Goal: Transaction & Acquisition: Purchase product/service

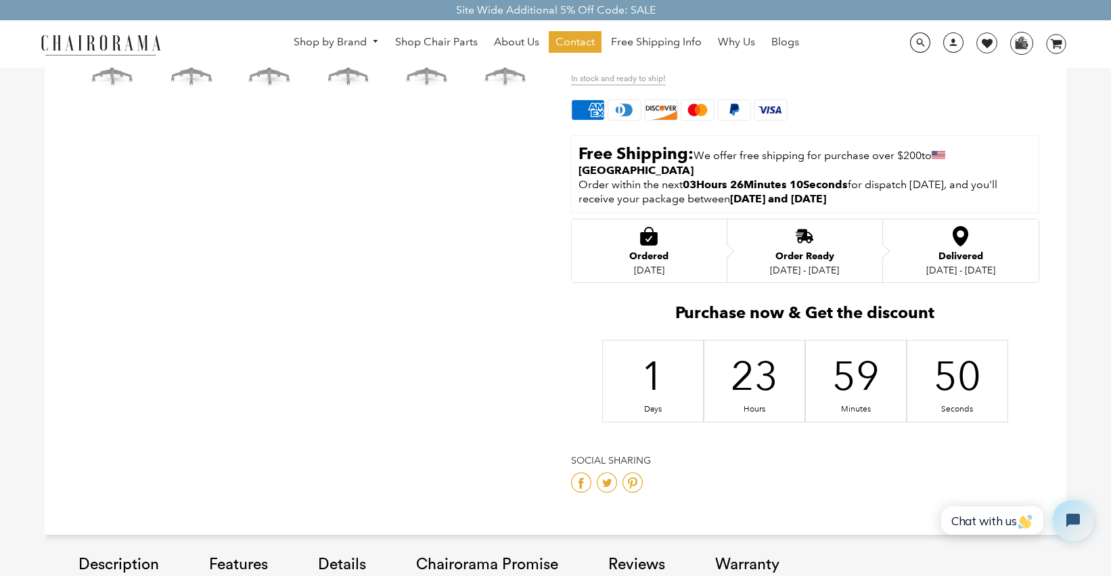
scroll to position [550, 0]
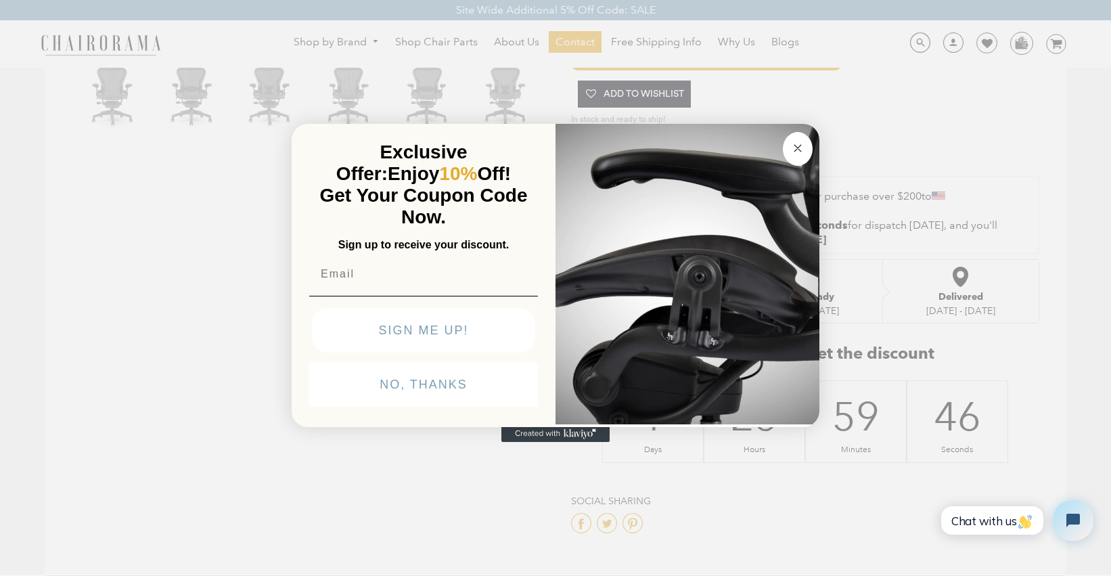
click at [793, 140] on icon "Close dialog" at bounding box center [798, 148] width 16 height 16
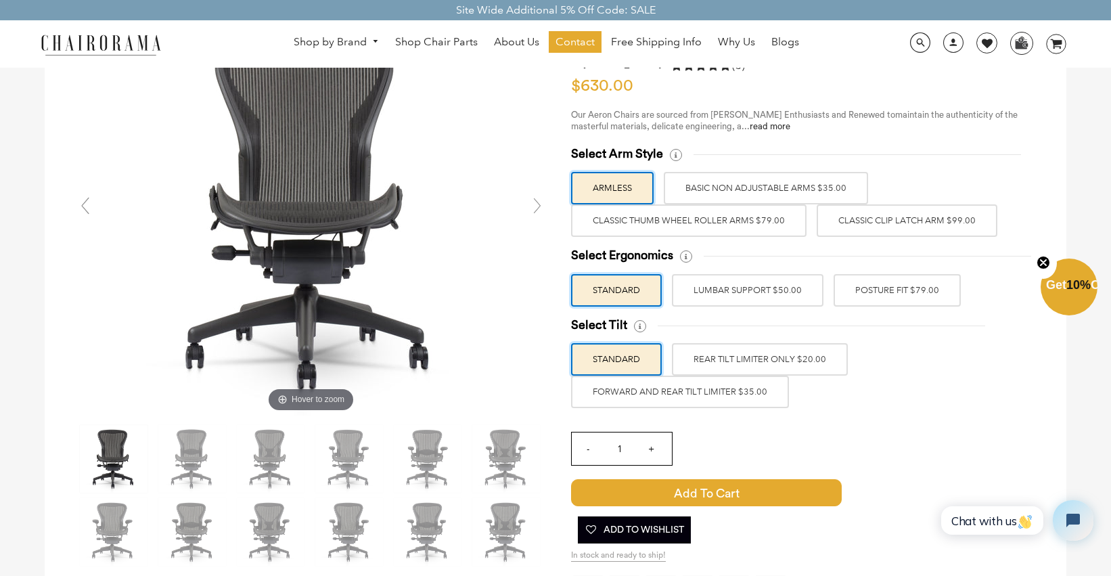
scroll to position [116, 0]
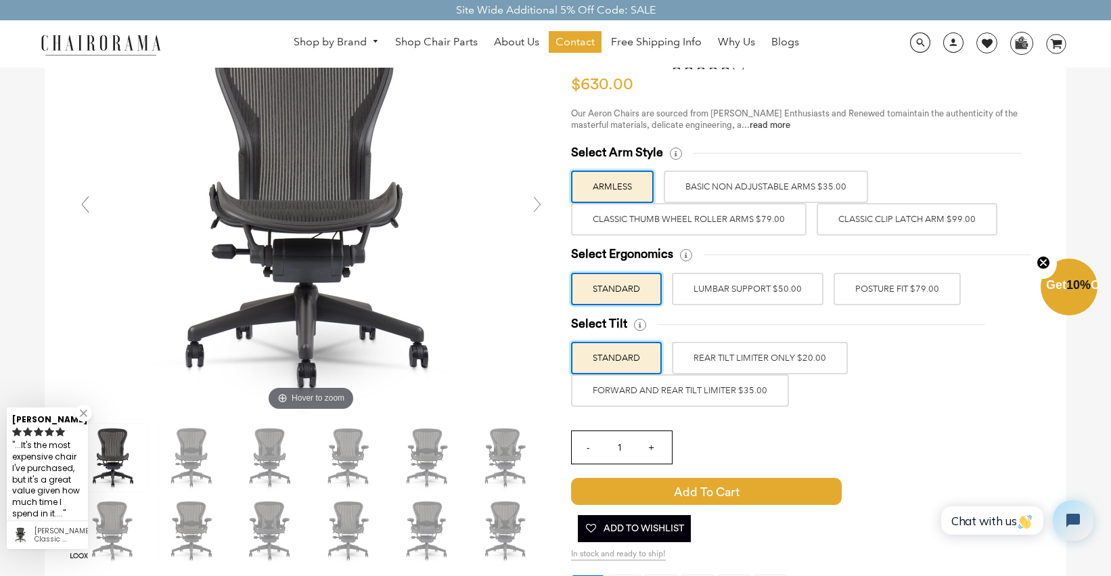
click at [718, 218] on label "Classic Thumb Wheel Roller Arms $79.00" at bounding box center [688, 219] width 235 height 32
click at [0, 0] on input "Classic Thumb Wheel Roller Arms $79.00" at bounding box center [0, 0] width 0 height 0
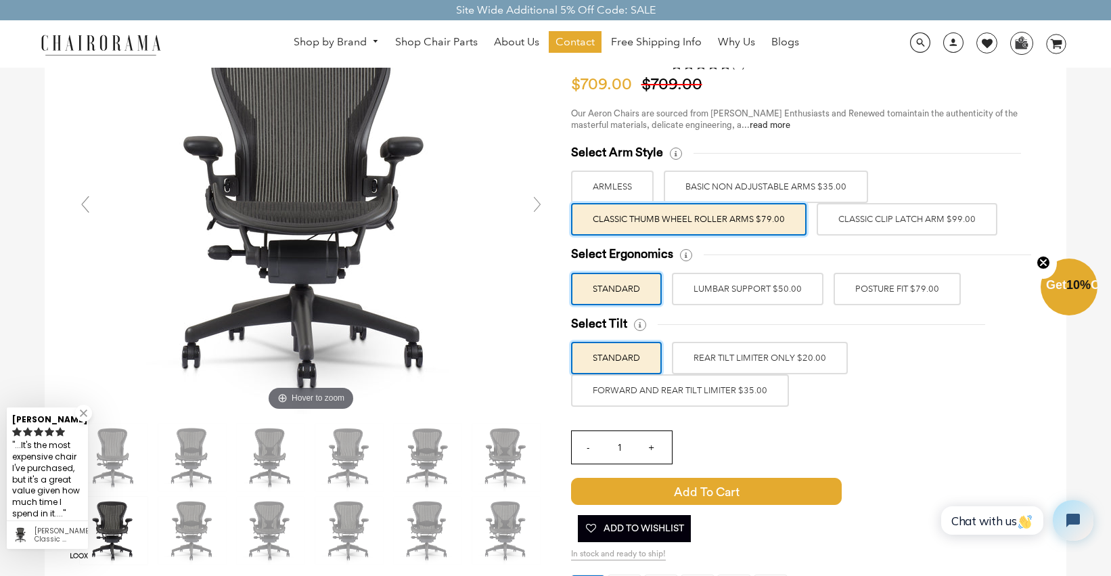
click at [721, 193] on label "BASIC NON ADJUSTABLE ARMS $35.00" at bounding box center [766, 187] width 204 height 32
click at [0, 0] on input "BASIC NON ADJUSTABLE ARMS $35.00" at bounding box center [0, 0] width 0 height 0
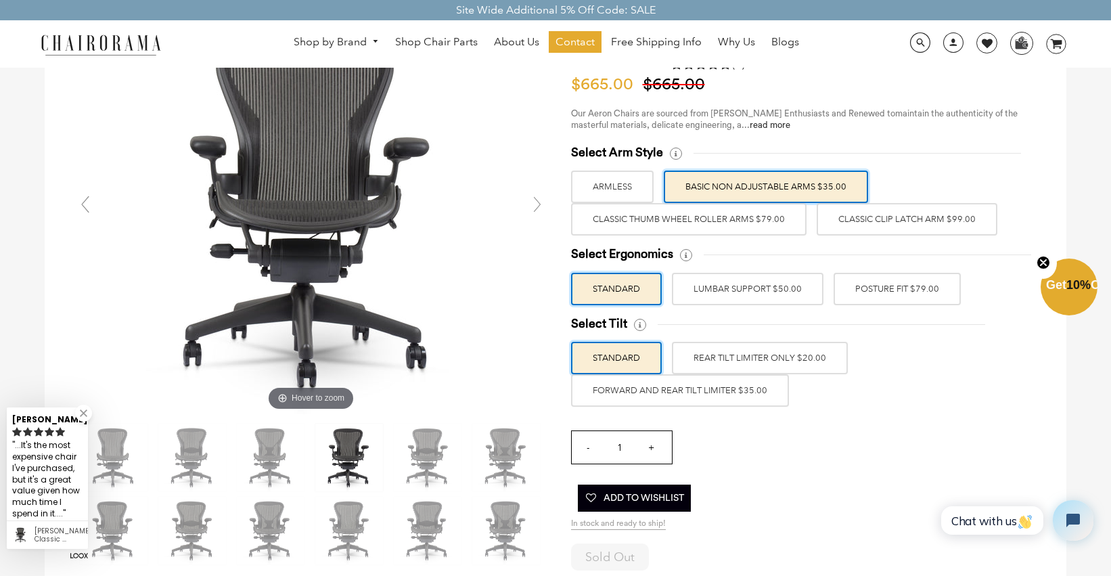
click at [709, 215] on label "Classic Thumb Wheel Roller Arms $79.00" at bounding box center [688, 219] width 235 height 32
click at [0, 0] on input "Classic Thumb Wheel Roller Arms $79.00" at bounding box center [0, 0] width 0 height 0
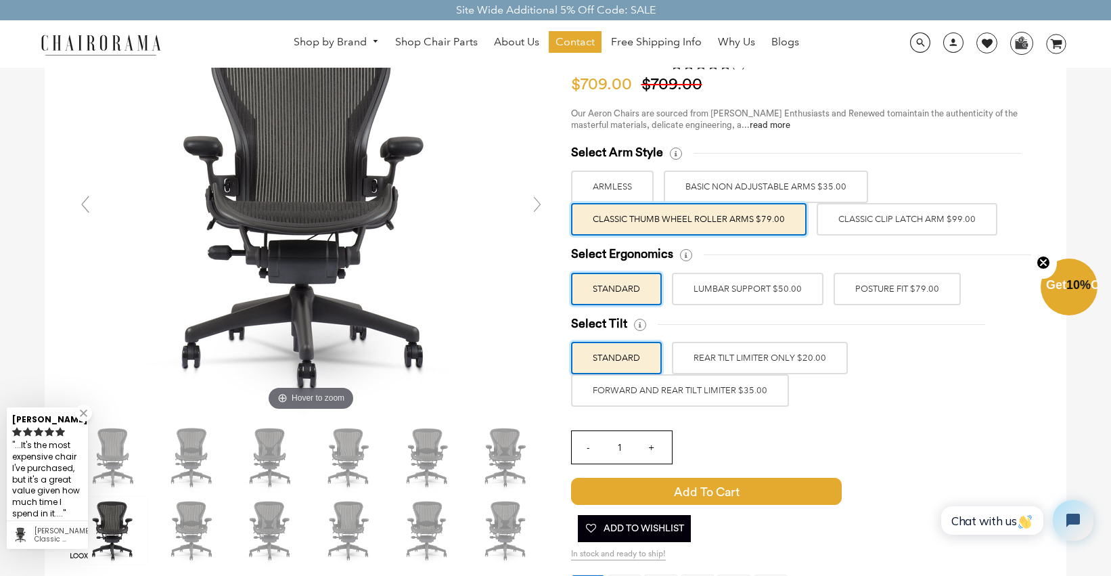
click at [869, 215] on label "Classic Clip Latch Arm $99.00" at bounding box center [907, 219] width 181 height 32
click at [0, 0] on input "Classic Clip Latch Arm $99.00" at bounding box center [0, 0] width 0 height 0
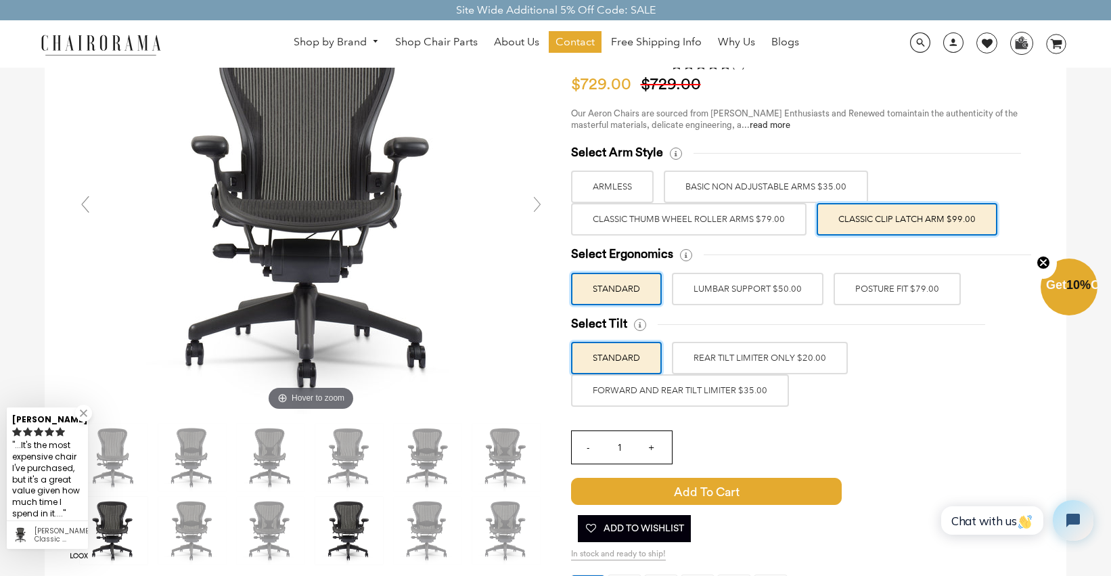
click at [748, 212] on label "Classic Thumb Wheel Roller Arms $79.00" at bounding box center [688, 219] width 235 height 32
click at [0, 0] on input "Classic Thumb Wheel Roller Arms $79.00" at bounding box center [0, 0] width 0 height 0
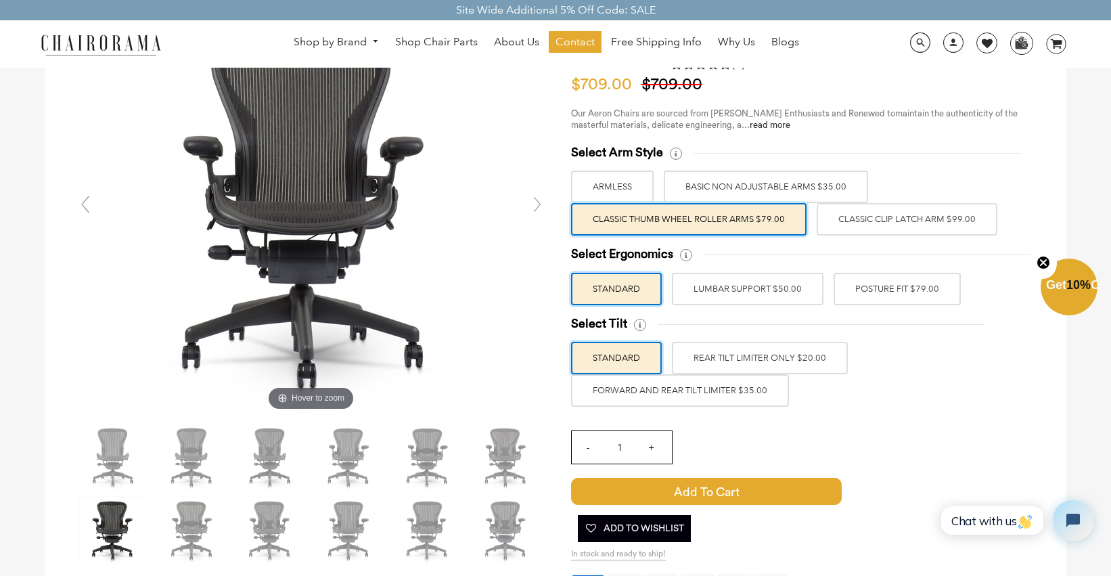
click at [765, 295] on label "LUMBAR SUPPORT $50.00" at bounding box center [748, 289] width 152 height 32
click at [0, 0] on input "LUMBAR SUPPORT $50.00" at bounding box center [0, 0] width 0 height 0
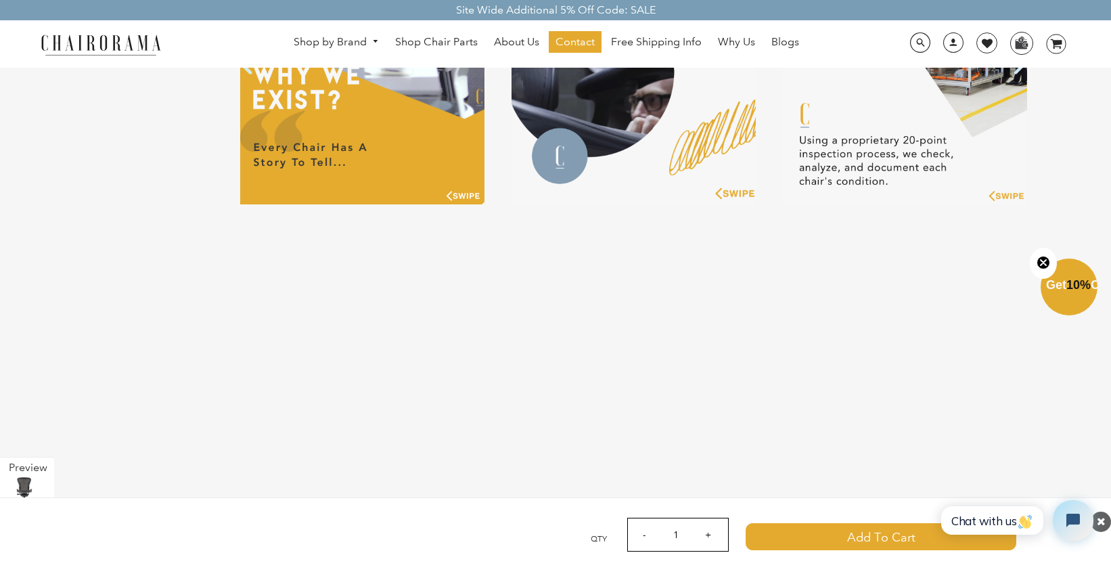
scroll to position [2986, 0]
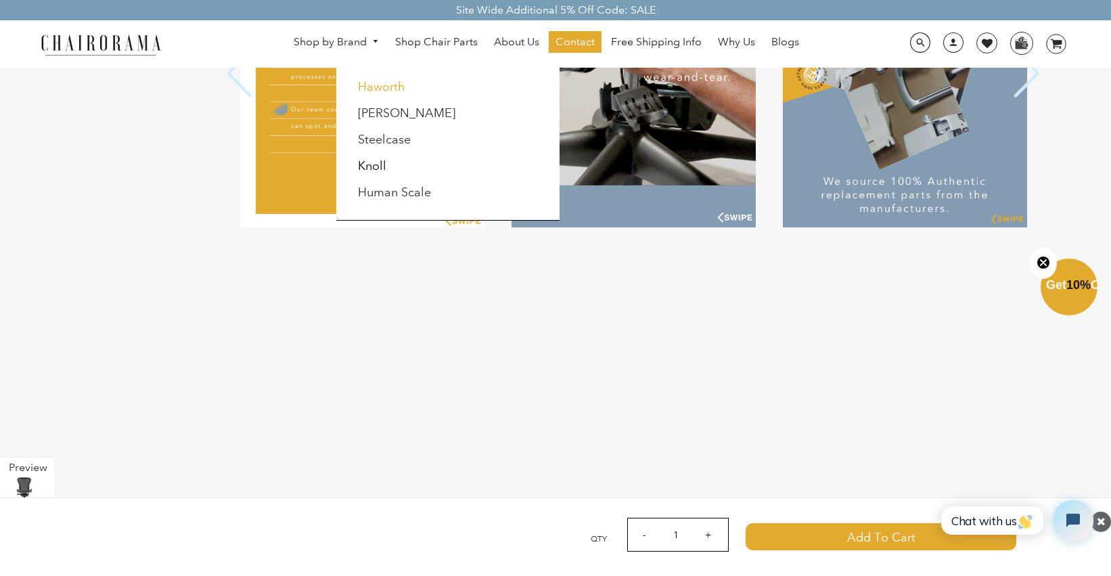
click at [372, 90] on link "Haworth" at bounding box center [381, 86] width 47 height 15
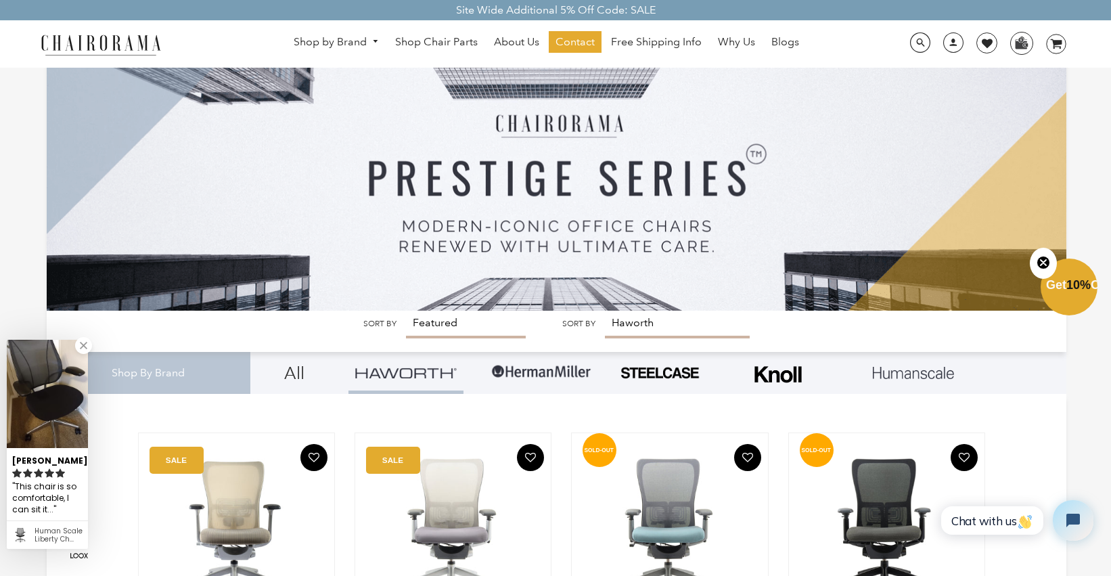
scroll to position [45, 0]
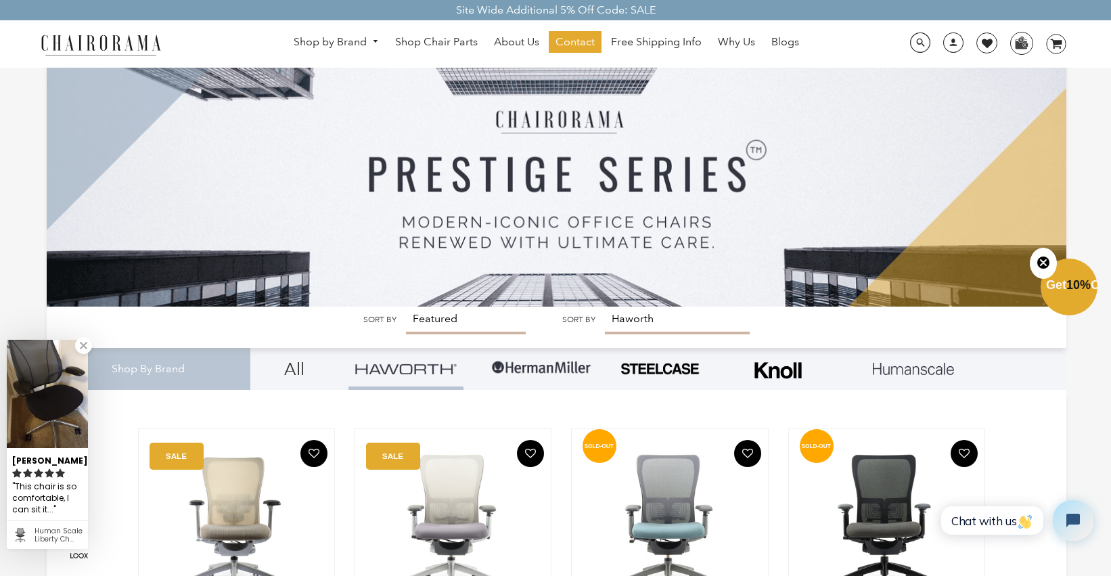
click at [526, 371] on img at bounding box center [541, 368] width 101 height 41
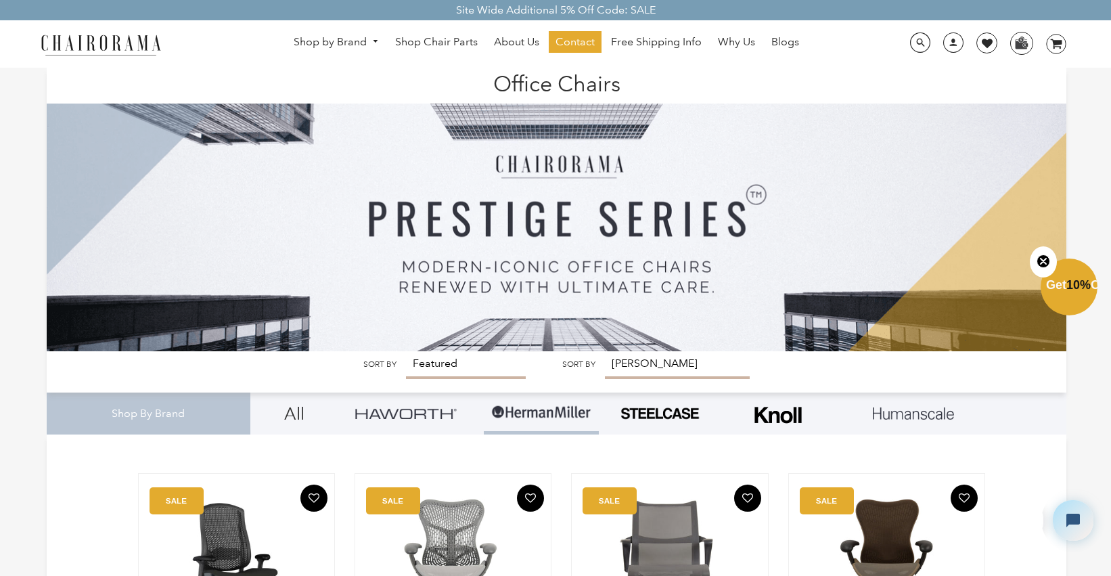
click at [782, 407] on img at bounding box center [778, 415] width 54 height 35
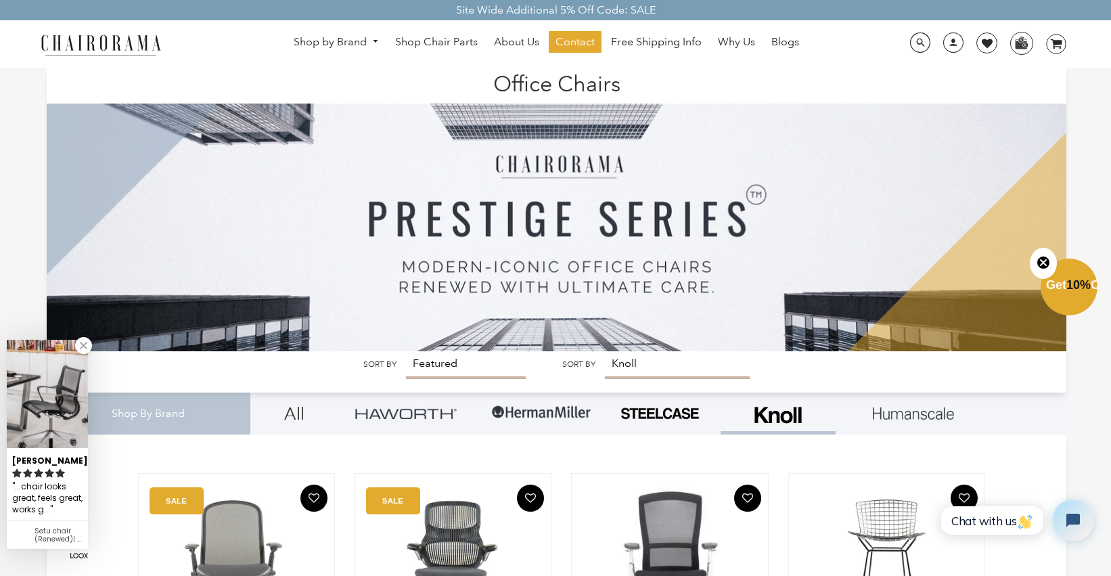
click at [547, 415] on img at bounding box center [541, 412] width 101 height 41
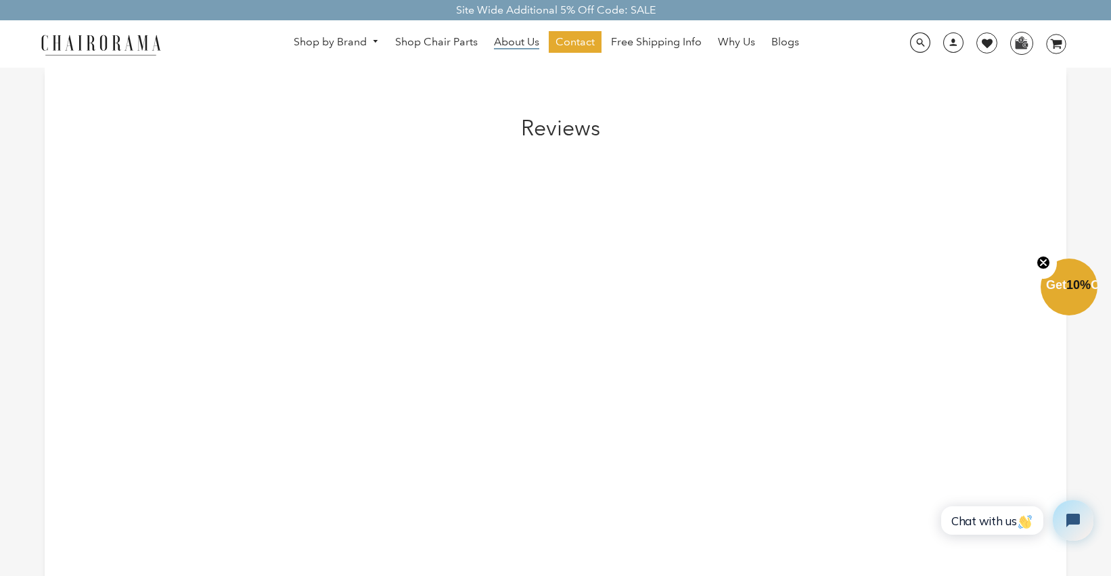
click at [515, 43] on span "About Us" at bounding box center [516, 42] width 45 height 14
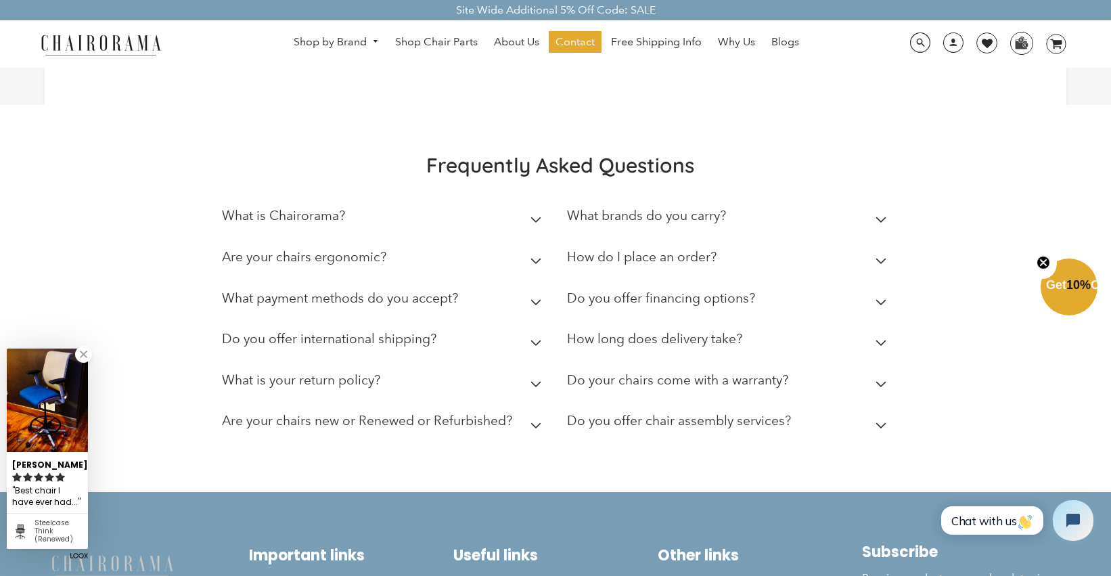
scroll to position [354, 0]
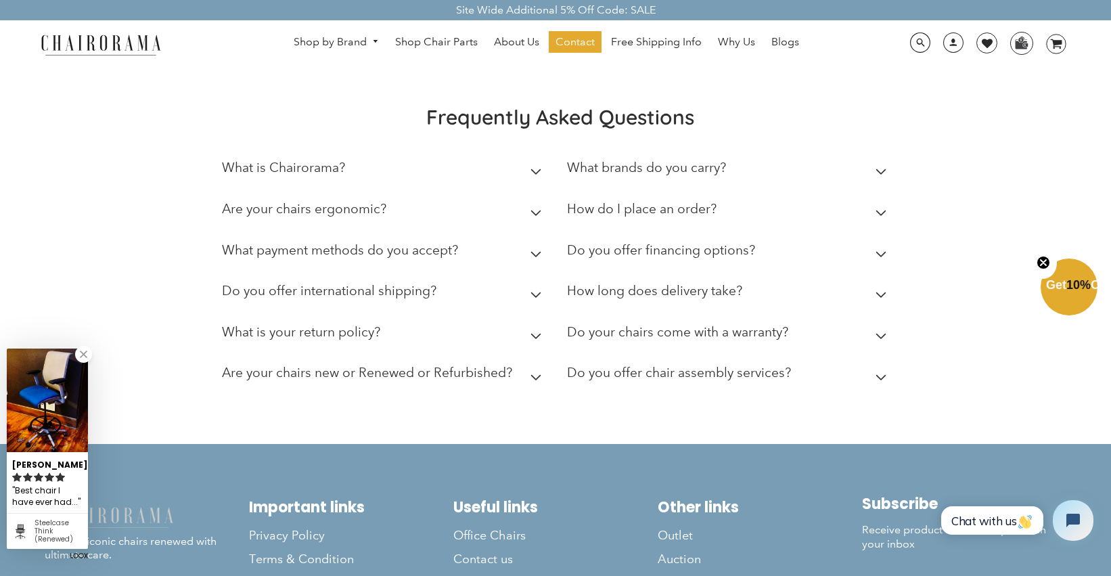
click at [660, 175] on h2 "What brands do you carry?" at bounding box center [646, 168] width 159 height 16
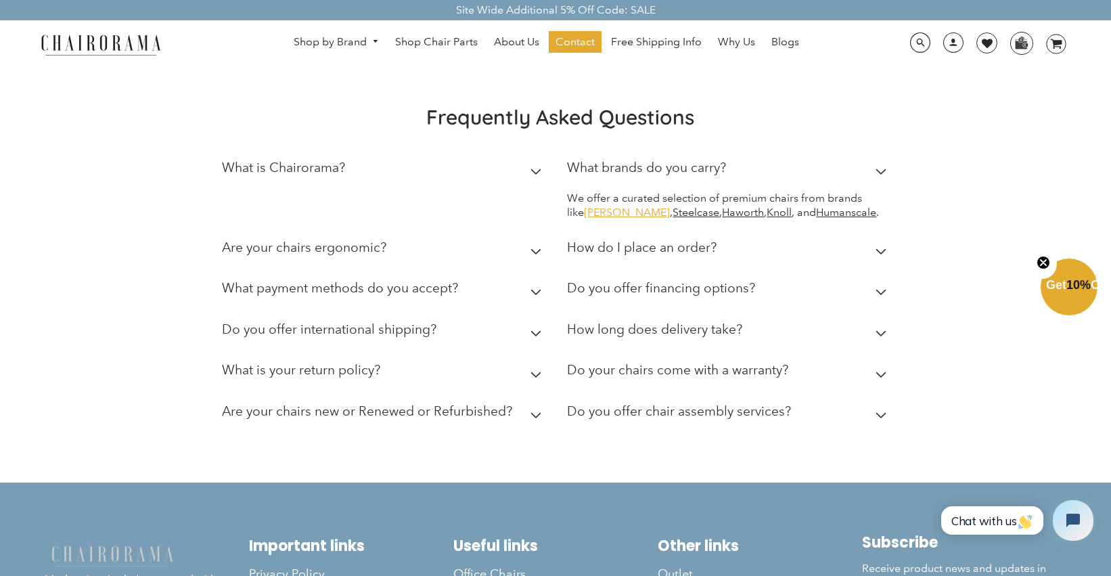
click at [622, 219] on link "[PERSON_NAME]" at bounding box center [627, 212] width 86 height 13
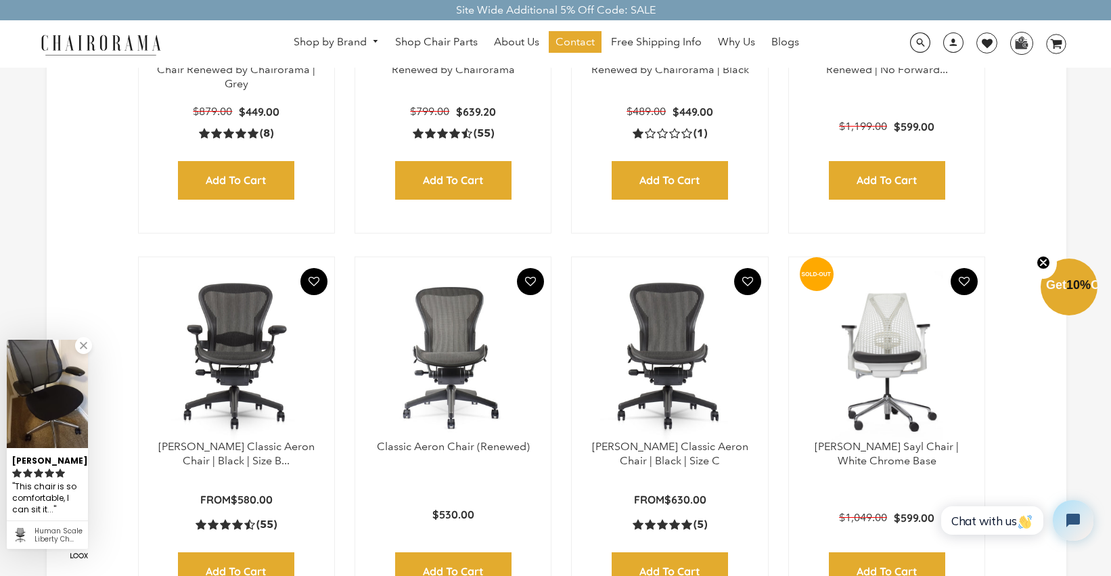
scroll to position [617, 0]
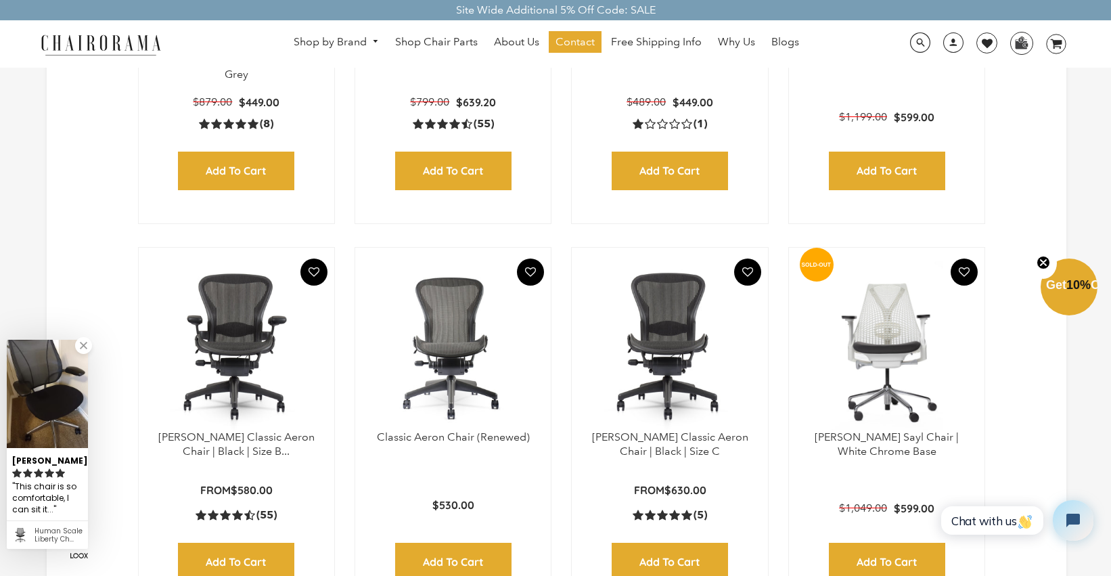
click at [694, 346] on img at bounding box center [669, 345] width 168 height 169
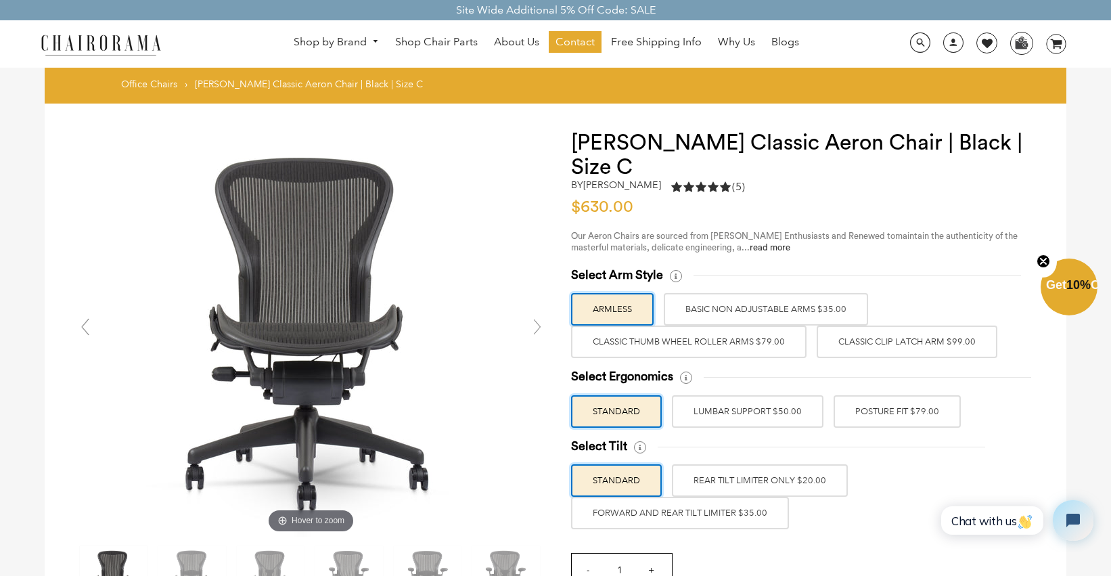
click at [531, 327] on link at bounding box center [537, 326] width 27 height 27
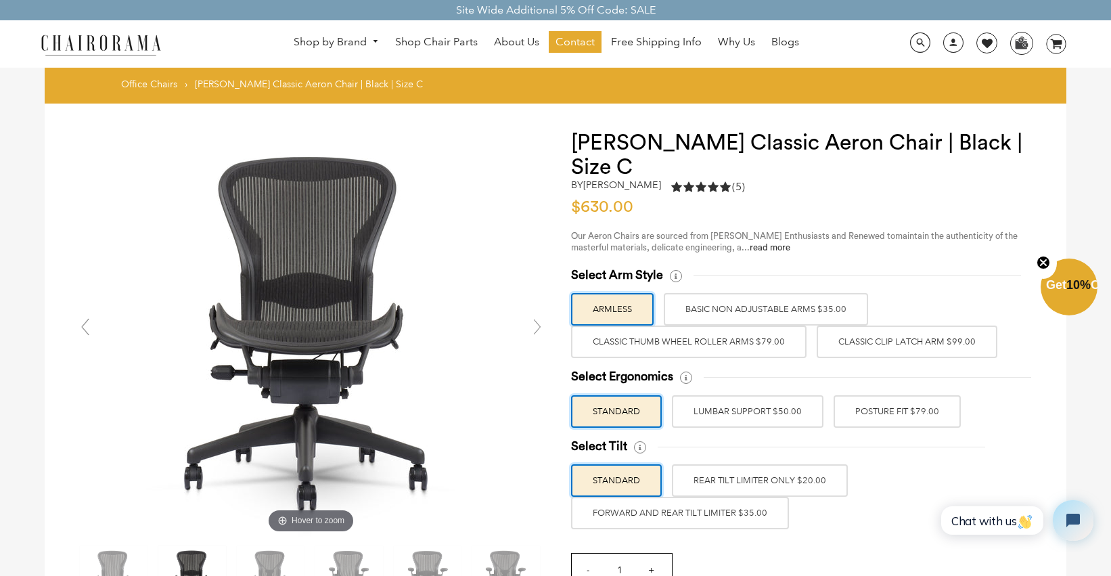
click at [531, 327] on link at bounding box center [537, 326] width 27 height 27
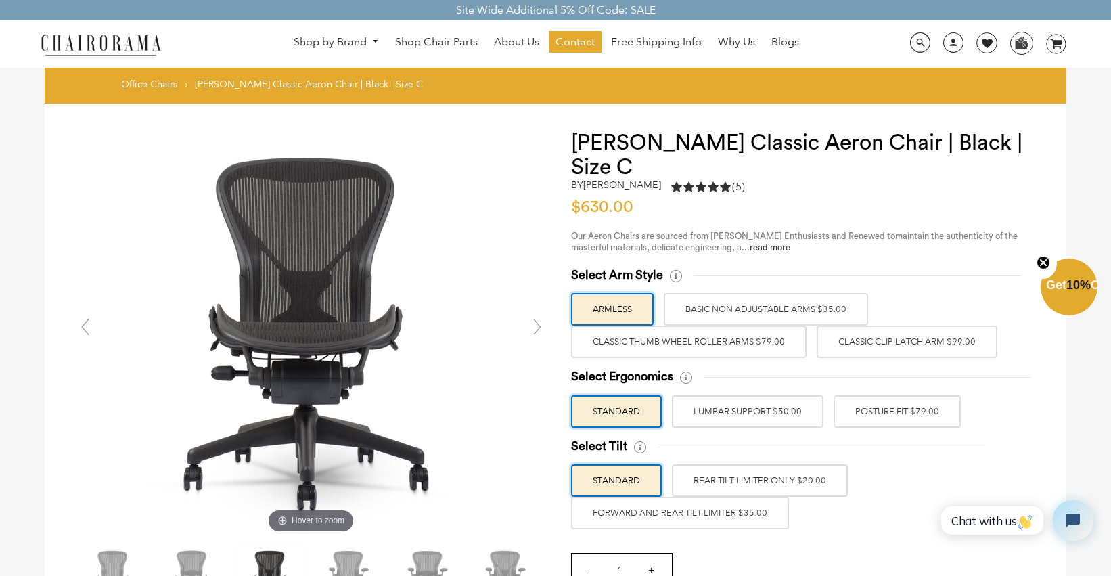
click at [531, 327] on link at bounding box center [537, 326] width 27 height 27
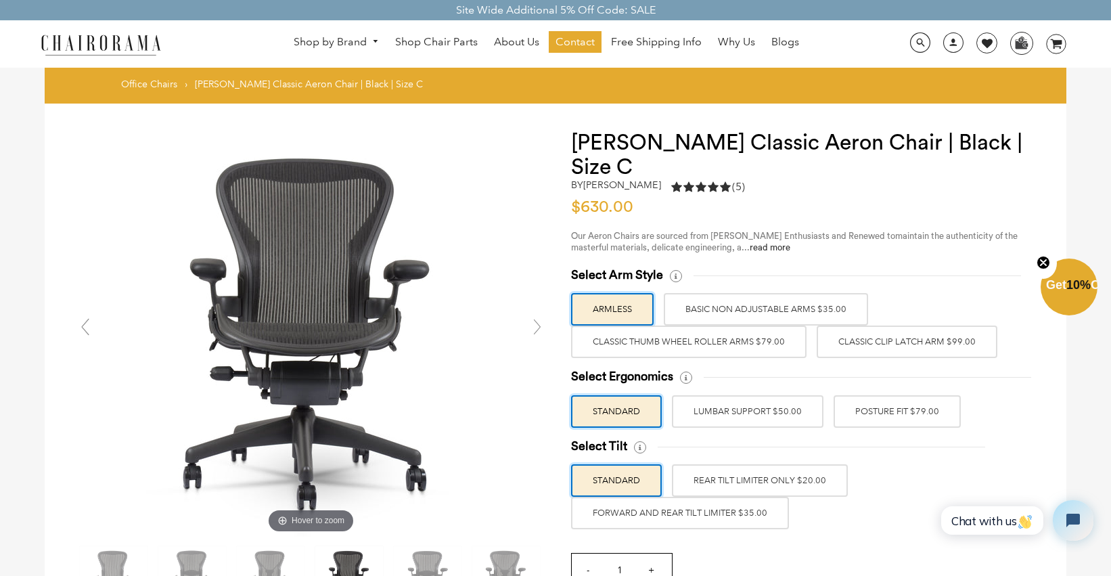
click at [531, 327] on link at bounding box center [537, 326] width 27 height 27
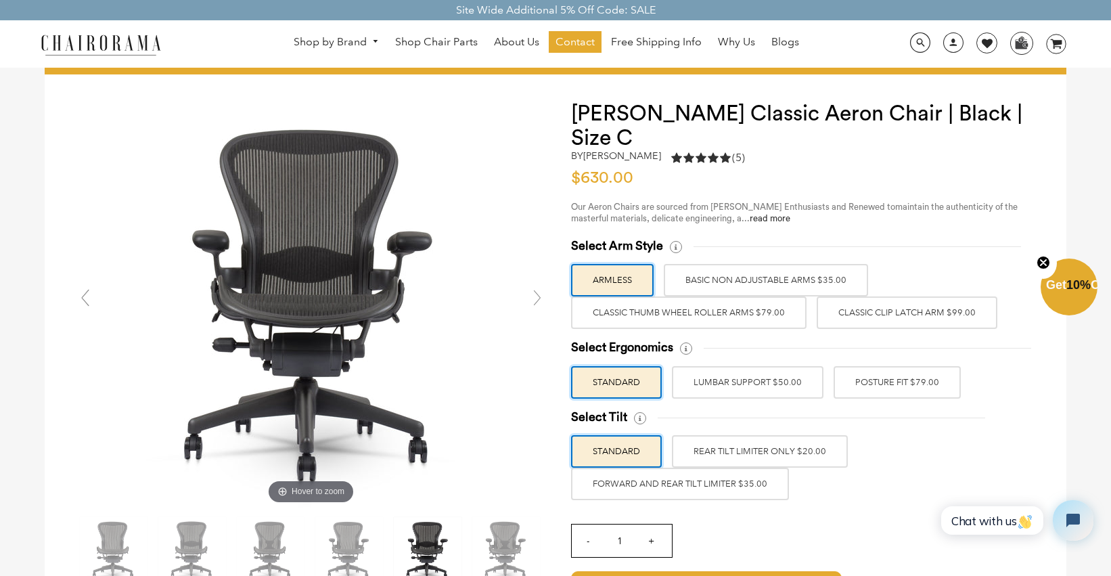
scroll to position [26, 0]
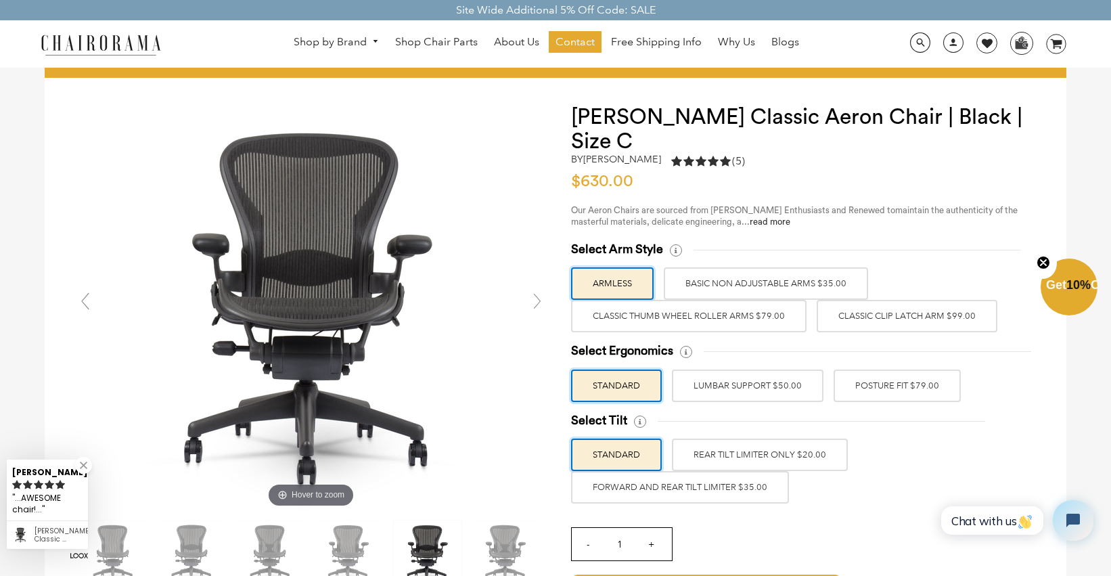
click at [698, 321] on label "Classic Thumb Wheel Roller Arms $79.00" at bounding box center [688, 316] width 235 height 32
click at [0, 0] on input "Classic Thumb Wheel Roller Arms $79.00" at bounding box center [0, 0] width 0 height 0
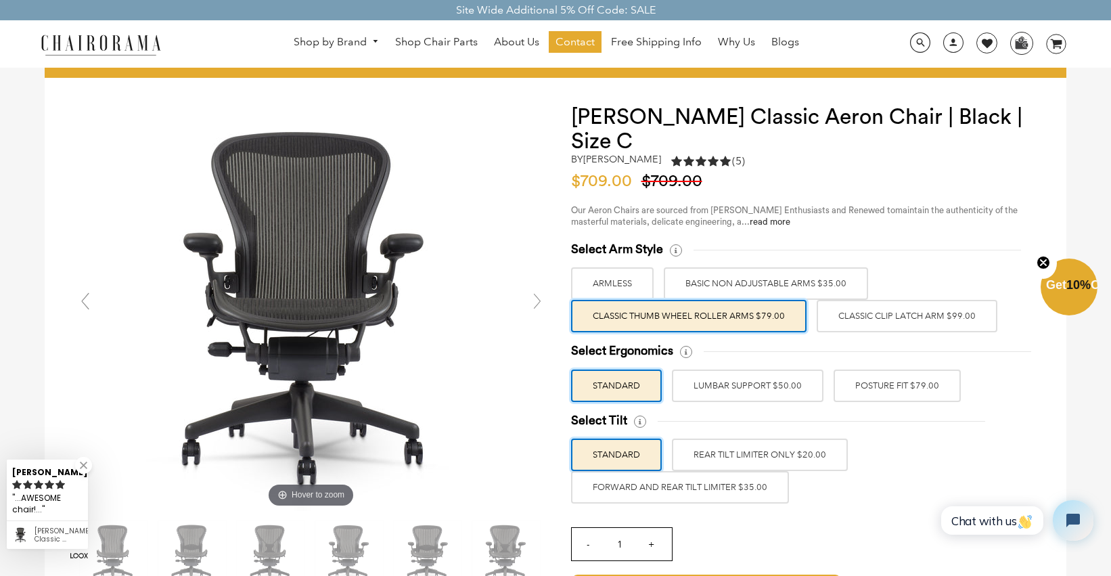
click at [837, 388] on label "POSTURE FIT $79.00" at bounding box center [897, 385] width 127 height 32
click at [0, 0] on input "POSTURE FIT $79.00" at bounding box center [0, 0] width 0 height 0
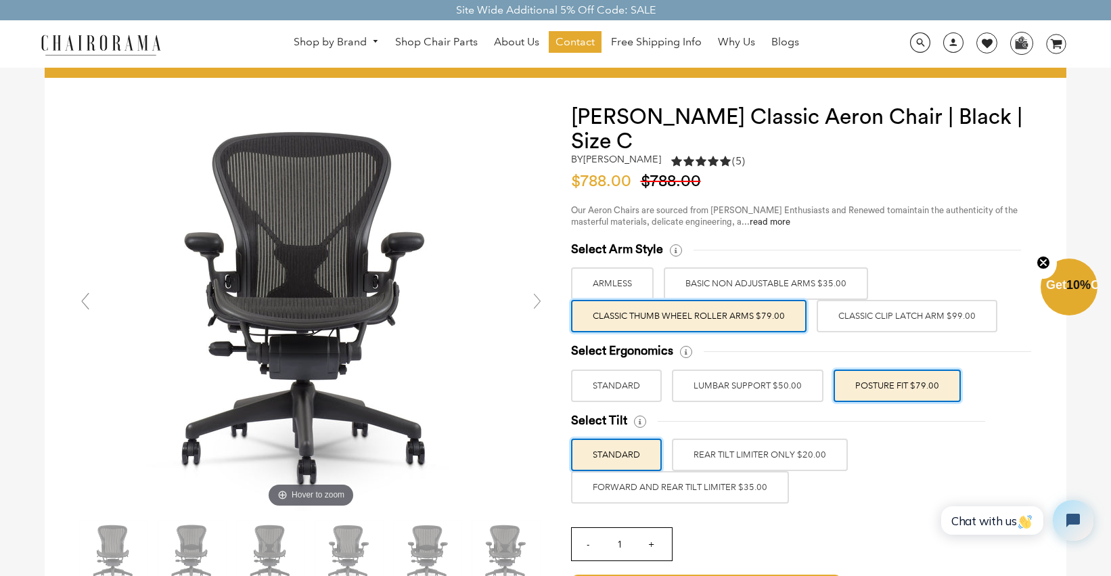
click at [729, 384] on label "LUMBAR SUPPORT $50.00" at bounding box center [748, 385] width 152 height 32
click at [0, 0] on input "LUMBAR SUPPORT $50.00" at bounding box center [0, 0] width 0 height 0
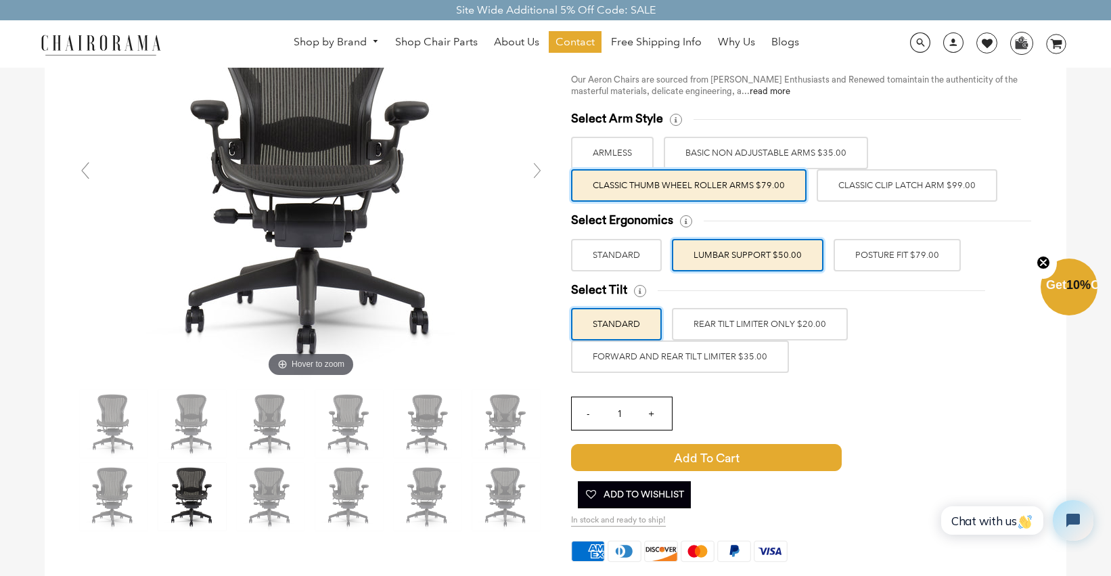
scroll to position [127, 0]
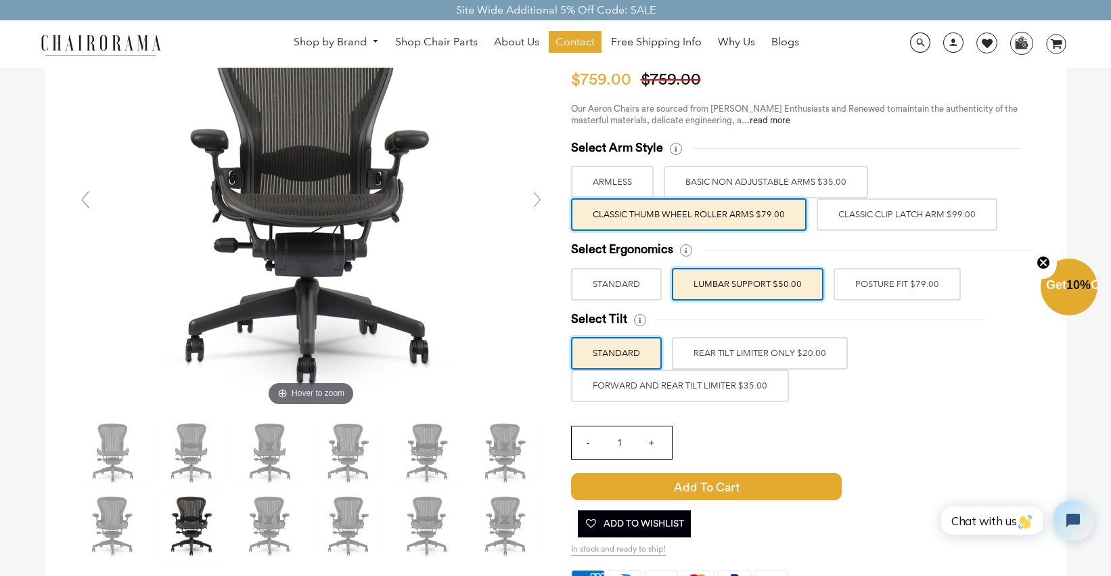
click at [707, 353] on label "REAR TILT LIMITER ONLY $20.00" at bounding box center [760, 353] width 176 height 32
click at [0, 0] on input "REAR TILT LIMITER ONLY $20.00" at bounding box center [0, 0] width 0 height 0
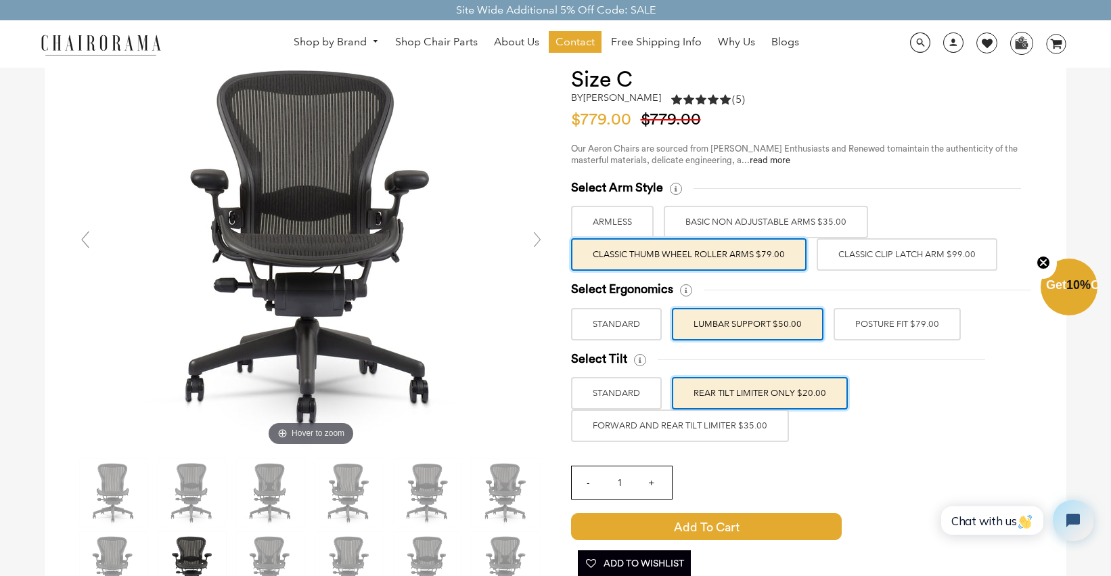
scroll to position [0, 0]
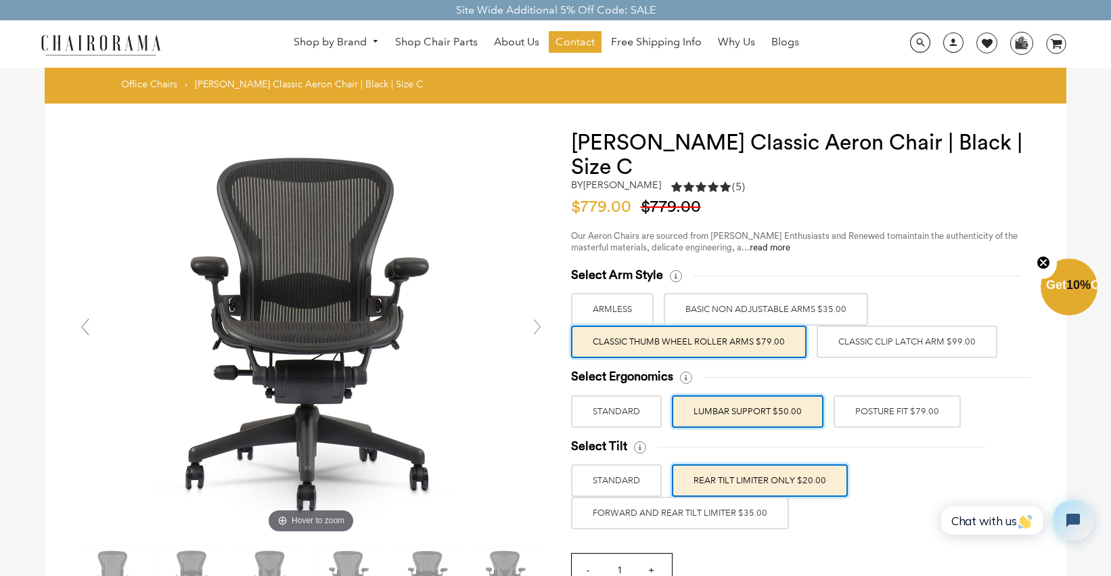
click at [80, 39] on img at bounding box center [100, 44] width 135 height 24
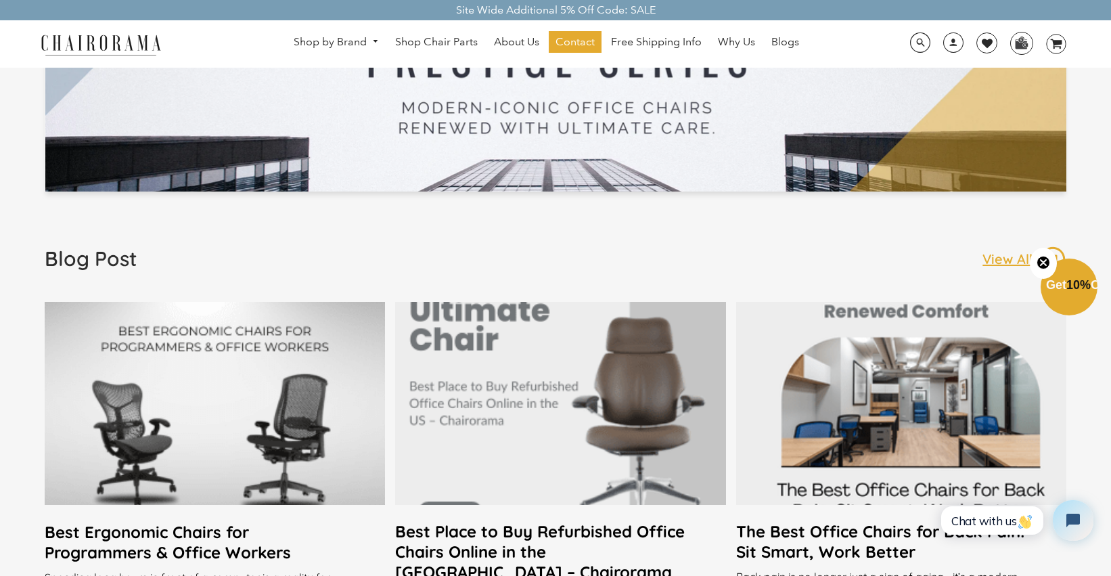
scroll to position [2229, 0]
